Goal: Find specific page/section: Find specific page/section

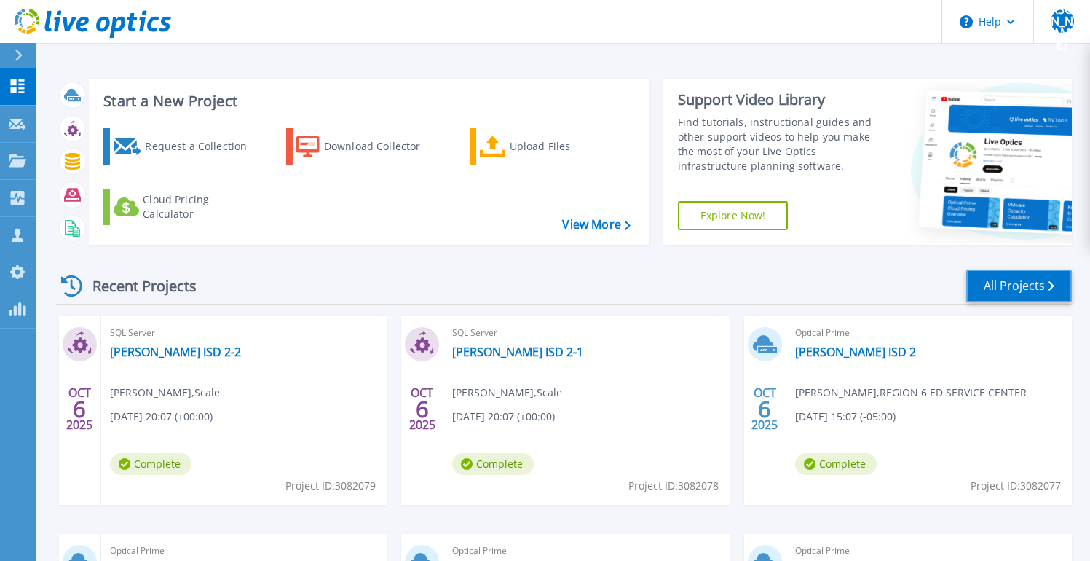
click at [1014, 281] on link "All Projects" at bounding box center [1019, 285] width 106 height 33
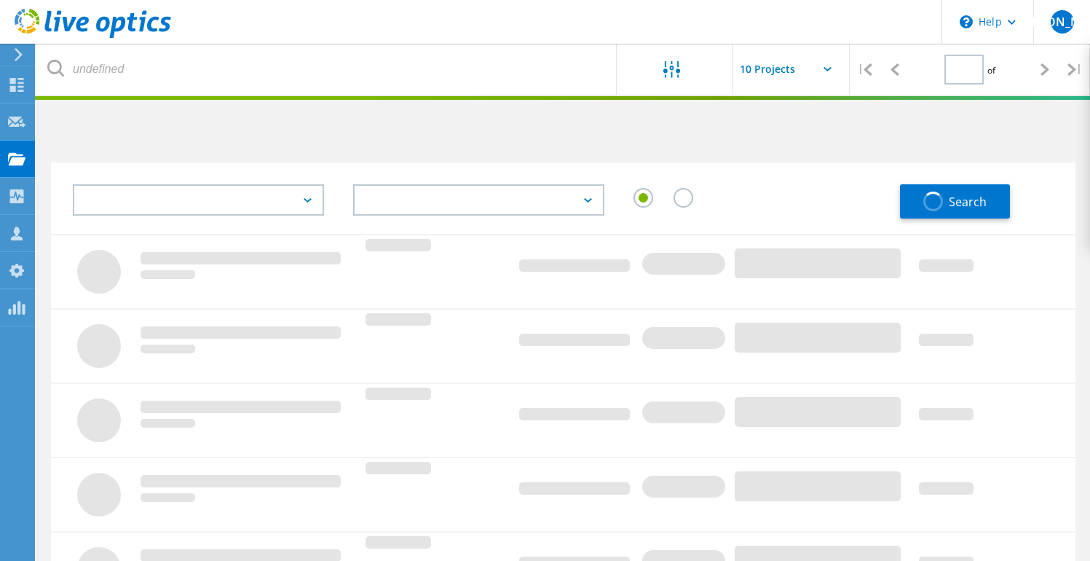
type input "1"
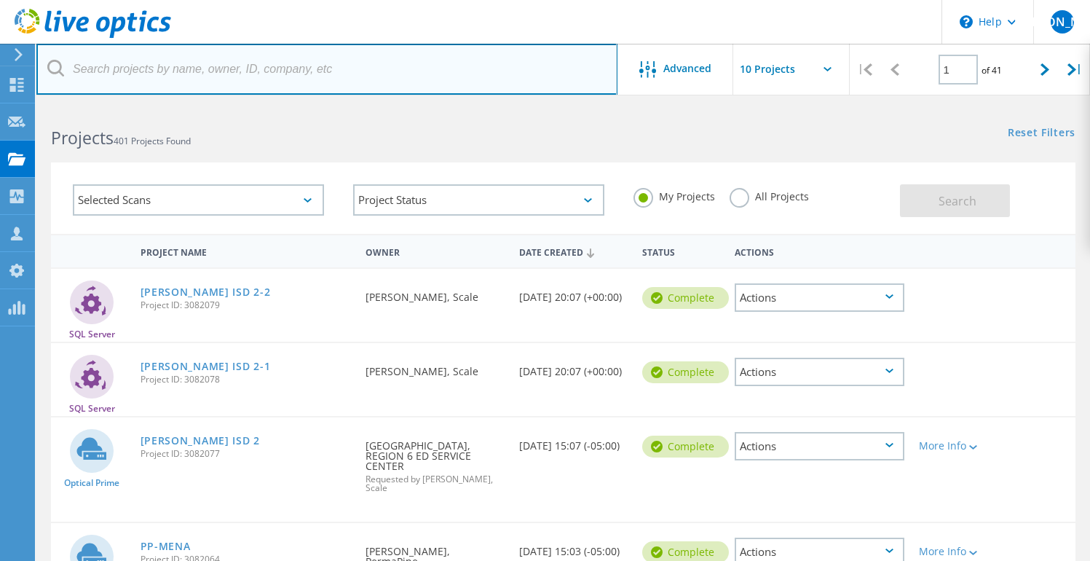
click at [268, 70] on input "text" at bounding box center [326, 69] width 581 height 51
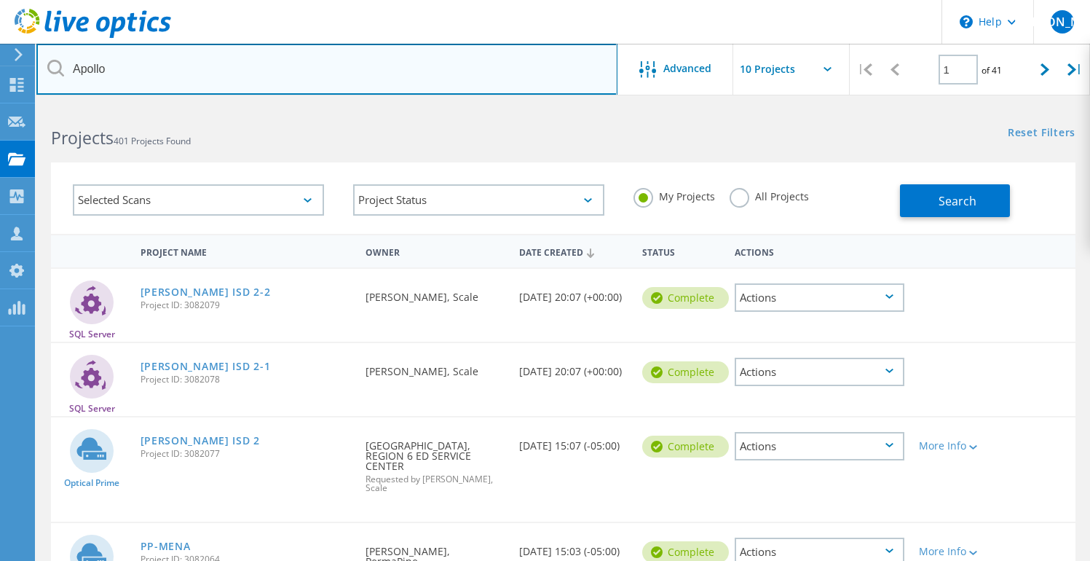
type input "Apollo"
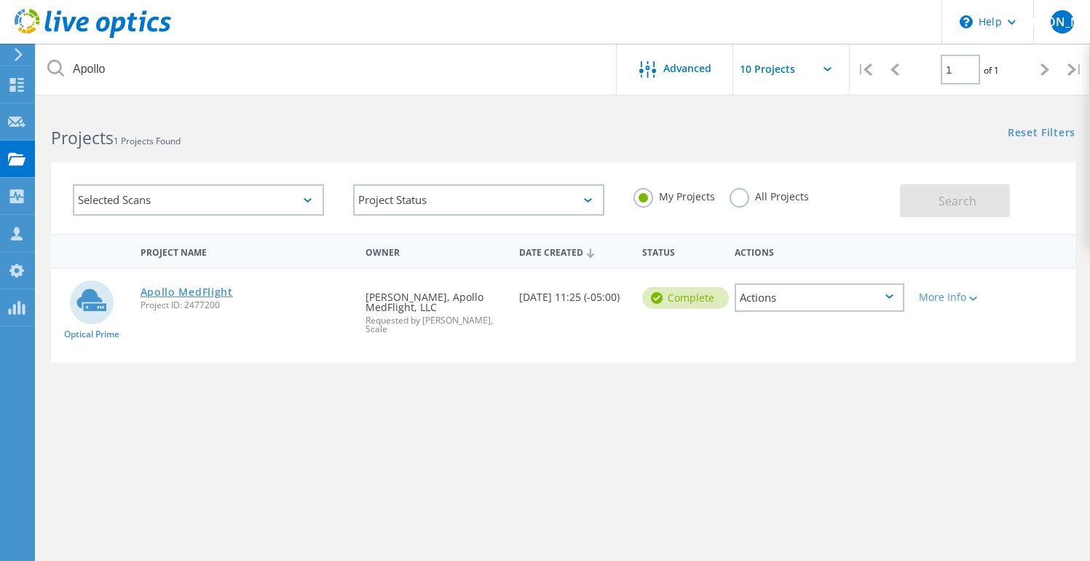
click at [181, 297] on link "Apollo MedFlight" at bounding box center [187, 292] width 92 height 10
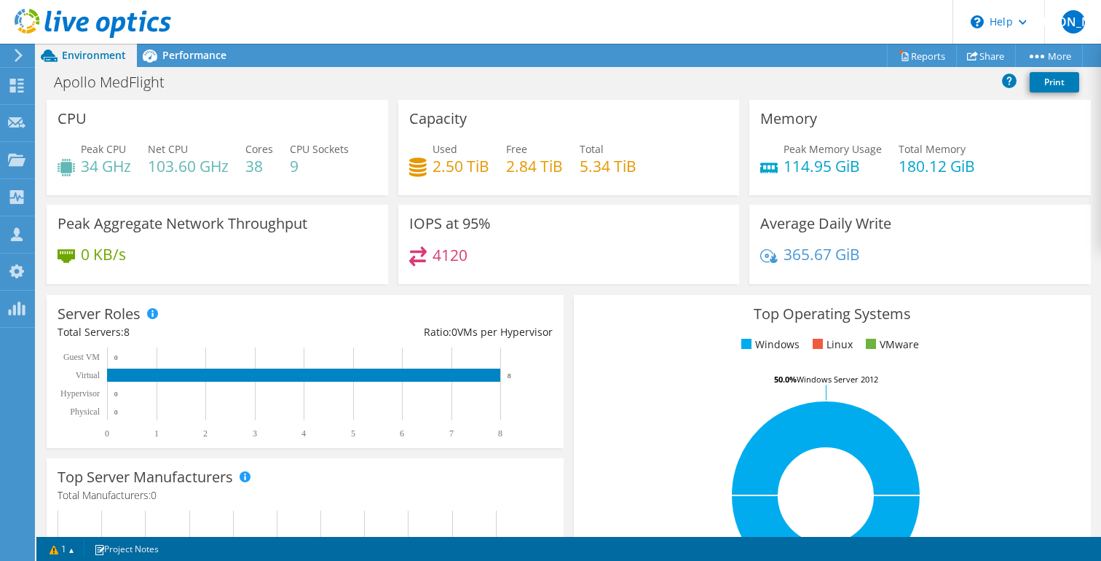
click at [551, 297] on div "Server Roles Physical Servers represent bare metal servers that were targets of…" at bounding box center [305, 371] width 517 height 153
